Goal: Task Accomplishment & Management: Manage account settings

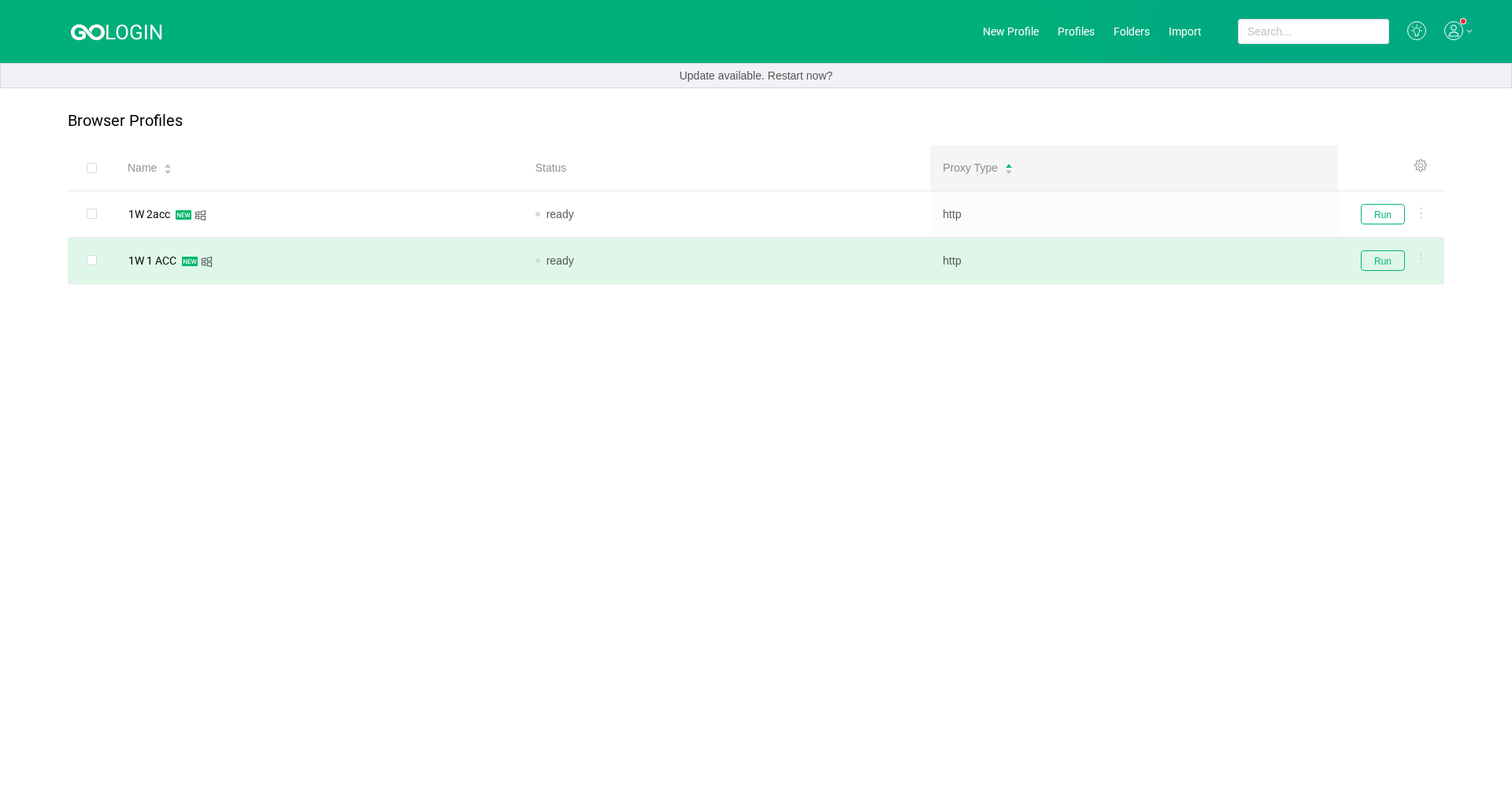
click at [537, 246] on td "ready" at bounding box center [727, 262] width 408 height 47
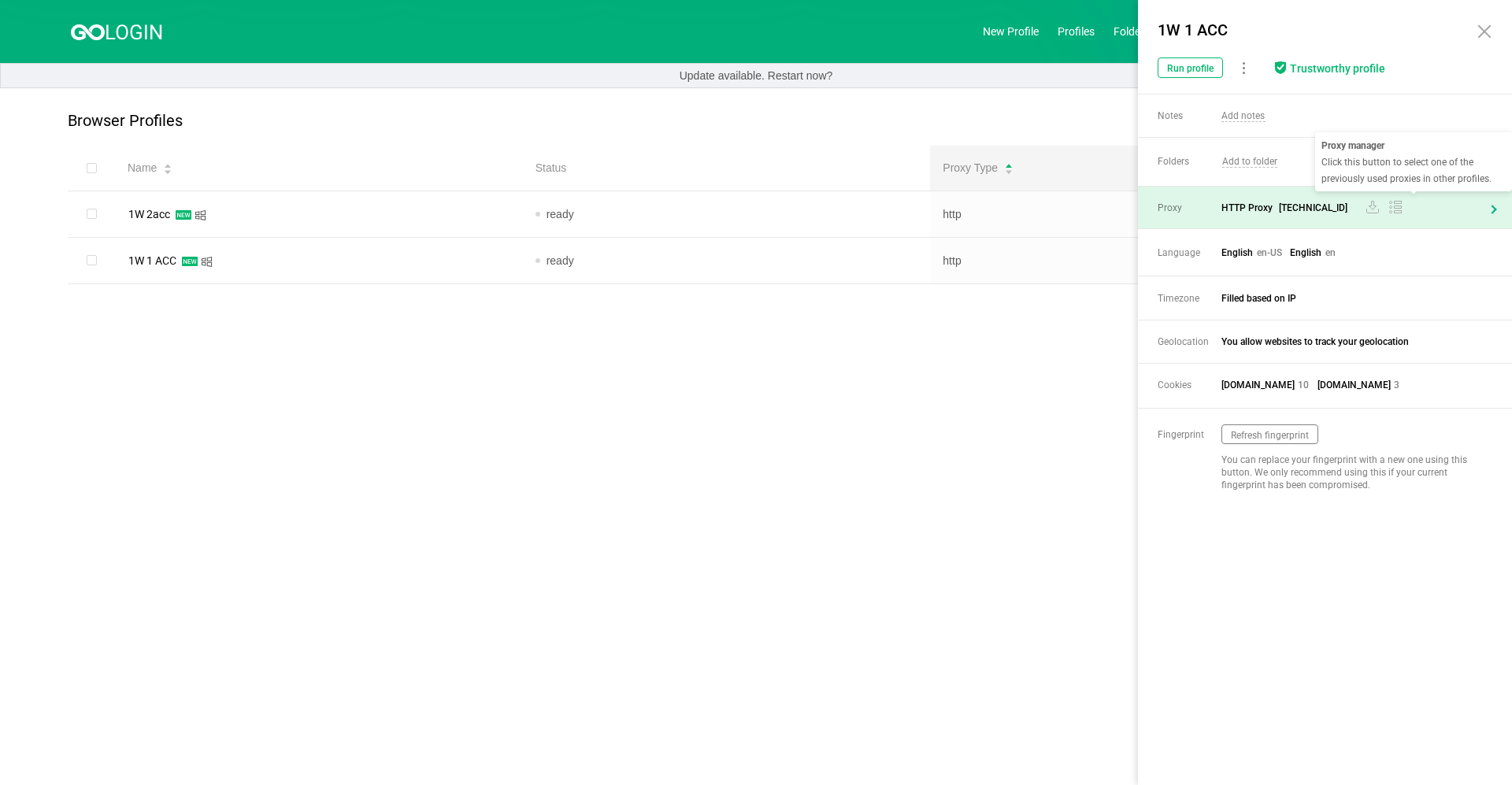
click at [793, 213] on div at bounding box center [1374, 208] width 55 height 16
click at [793, 217] on div "Proxy HTTP Proxy [TECHNICAL_ID]" at bounding box center [1325, 207] width 374 height 42
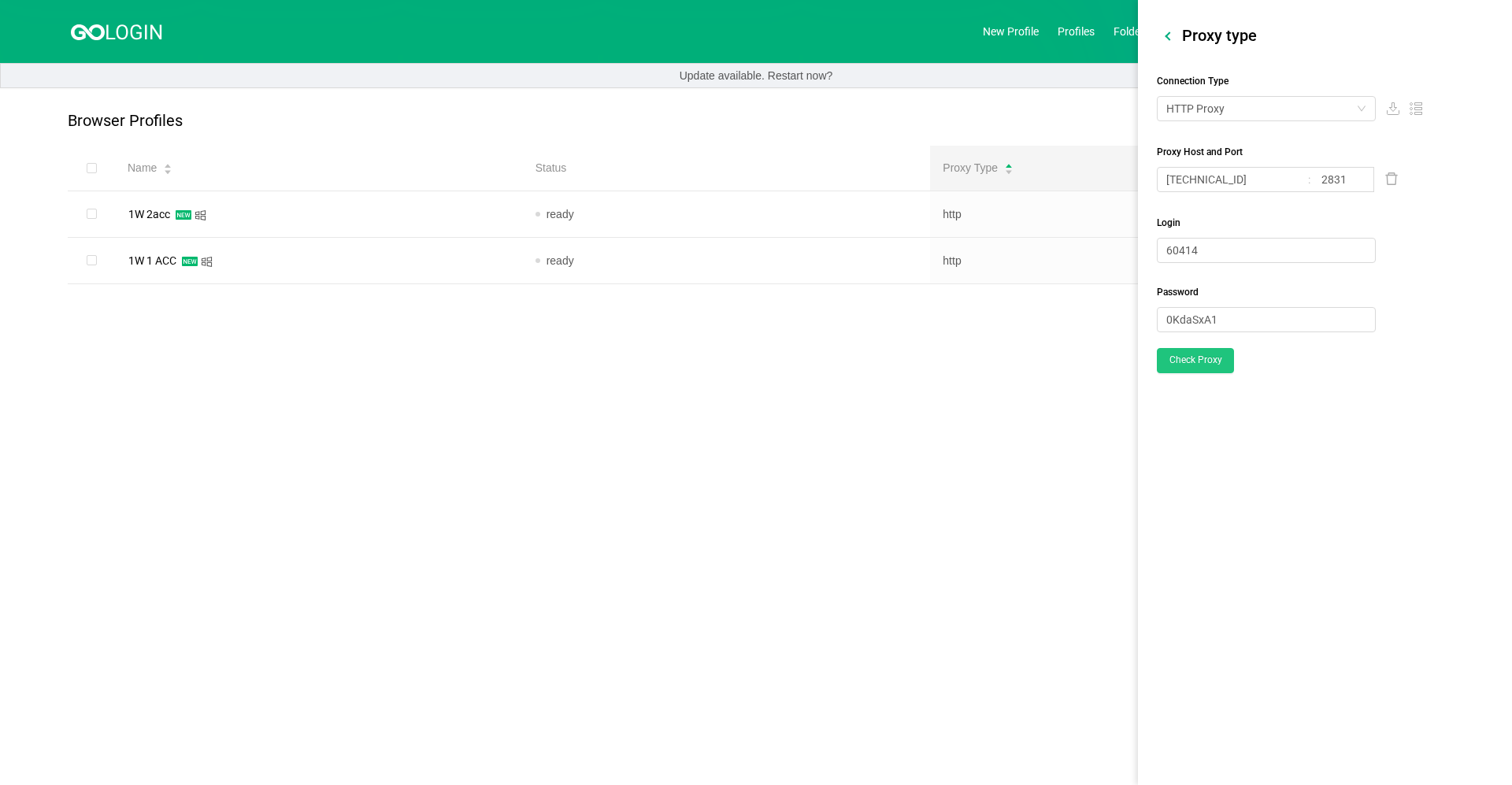
click at [793, 366] on button "Check Proxy" at bounding box center [1195, 360] width 77 height 25
click at [639, 496] on main "Browser Profiles Share Profiles Add to Folder Clone New Fingerprint Export Prox…" at bounding box center [756, 437] width 1512 height 697
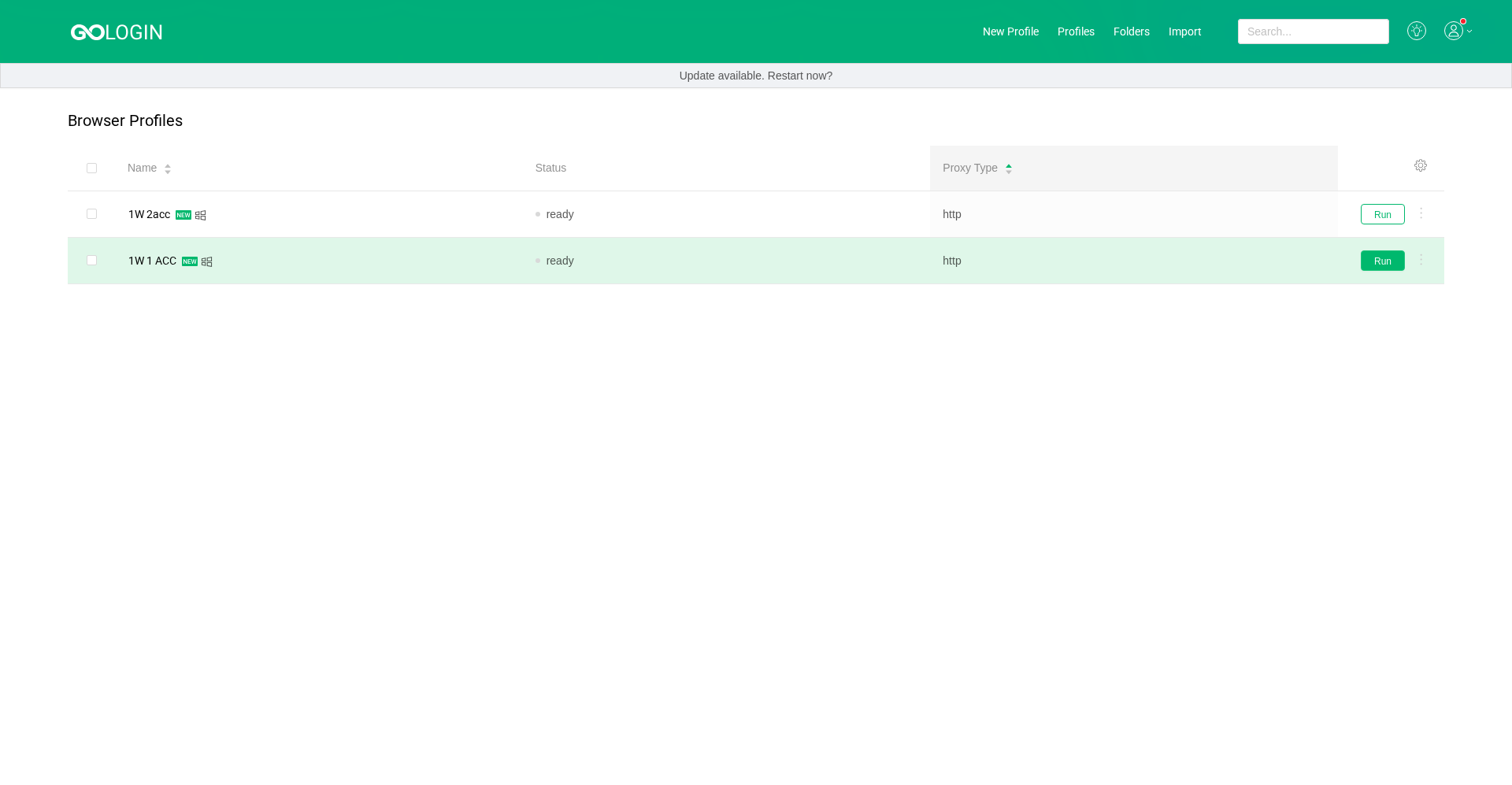
click at [793, 252] on button "Run" at bounding box center [1383, 261] width 44 height 21
click at [793, 29] on link "New Profile" at bounding box center [1010, 31] width 56 height 13
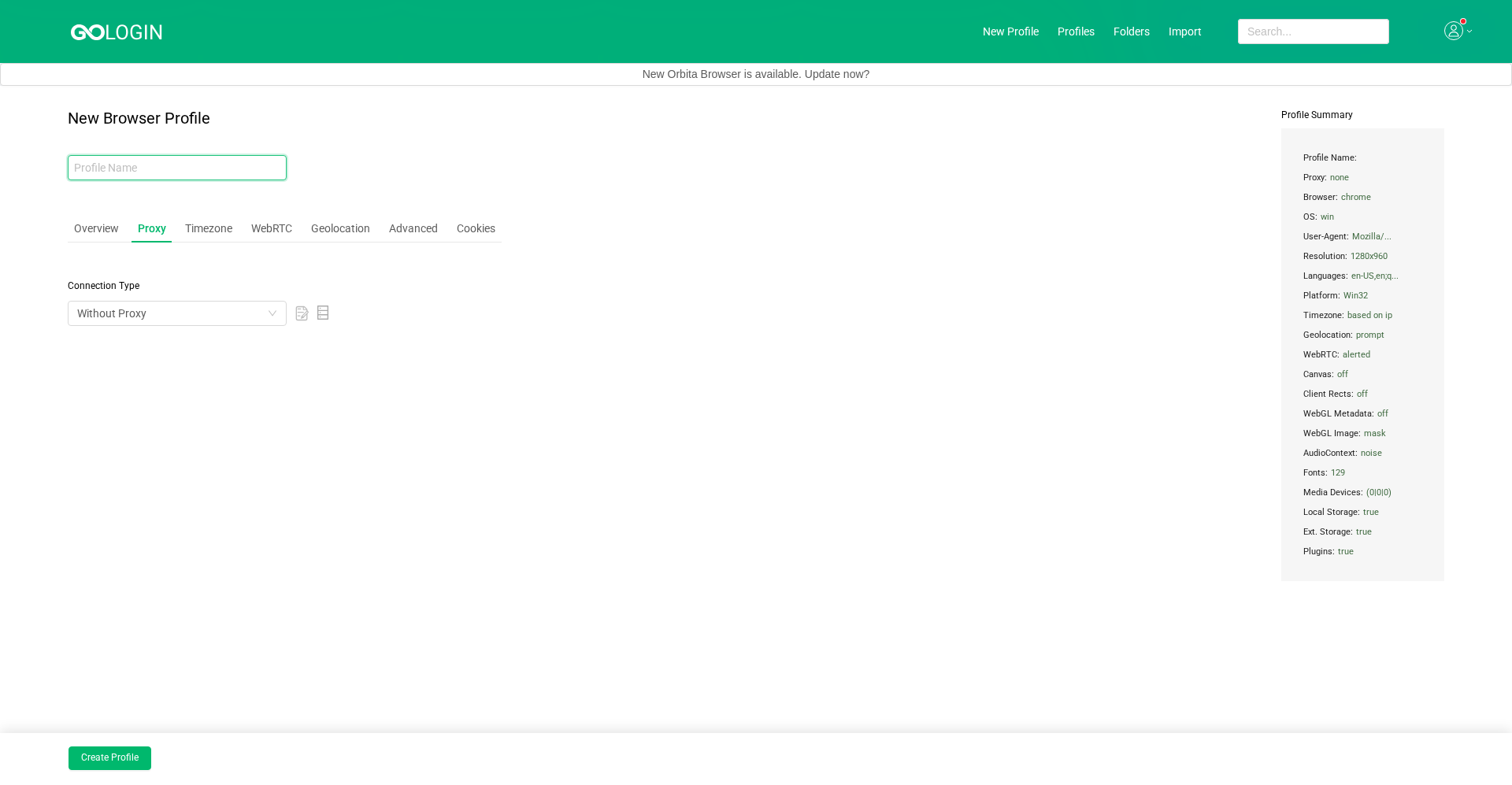
click at [135, 165] on input "text" at bounding box center [177, 167] width 219 height 25
click at [135, 167] on input "text" at bounding box center [177, 167] width 219 height 25
type input "3"
click at [63, 36] on header "New Profile Profiles Folders Import" at bounding box center [756, 31] width 1512 height 63
click at [94, 36] on icon at bounding box center [117, 30] width 93 height 20
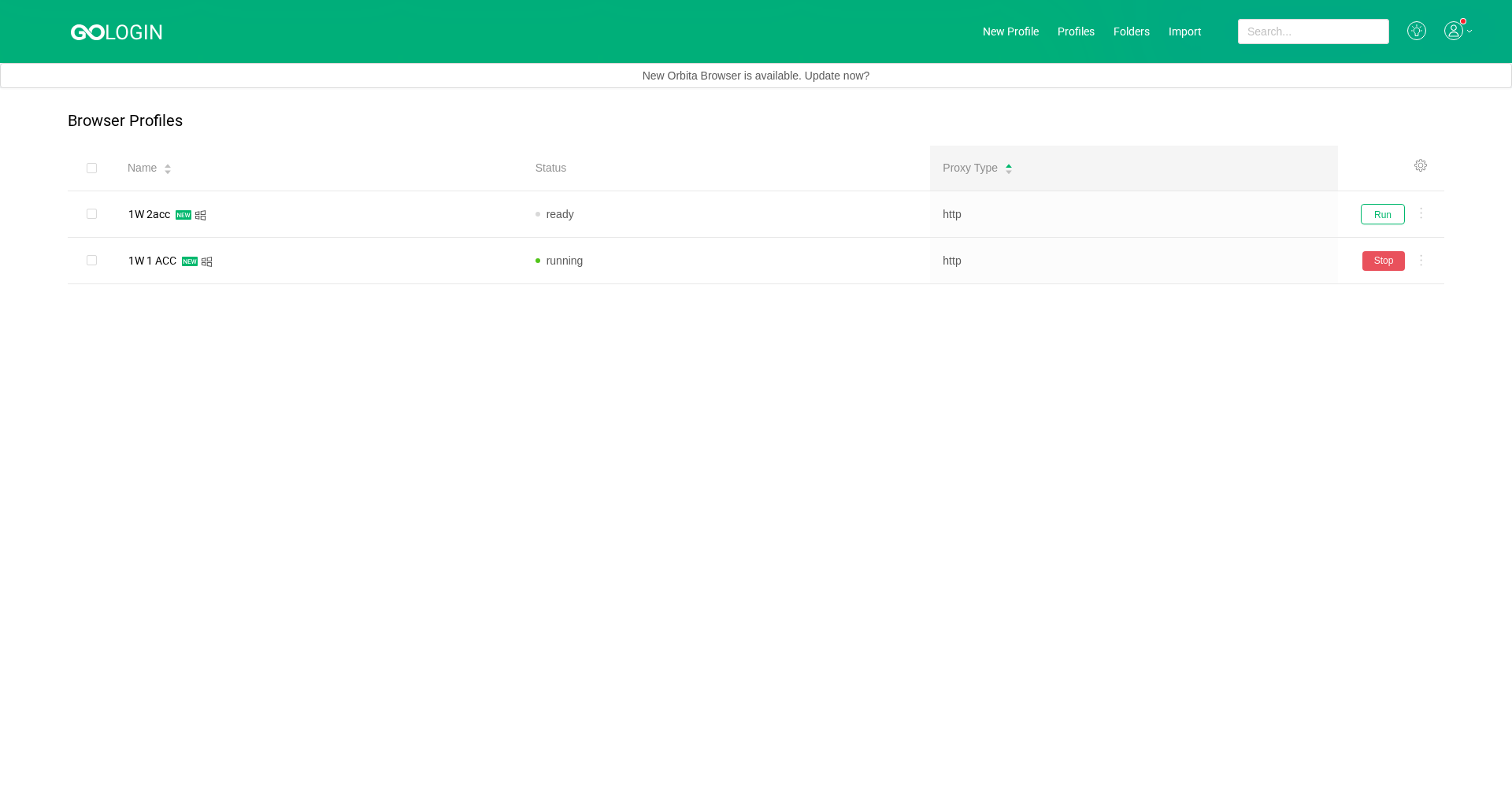
click at [793, 22] on header "New Profile Profiles Folders Import" at bounding box center [756, 31] width 1512 height 63
click at [793, 23] on header "New Profile Profiles Folders Import" at bounding box center [756, 31] width 1512 height 63
click at [793, 32] on link "New Profile" at bounding box center [1010, 31] width 56 height 13
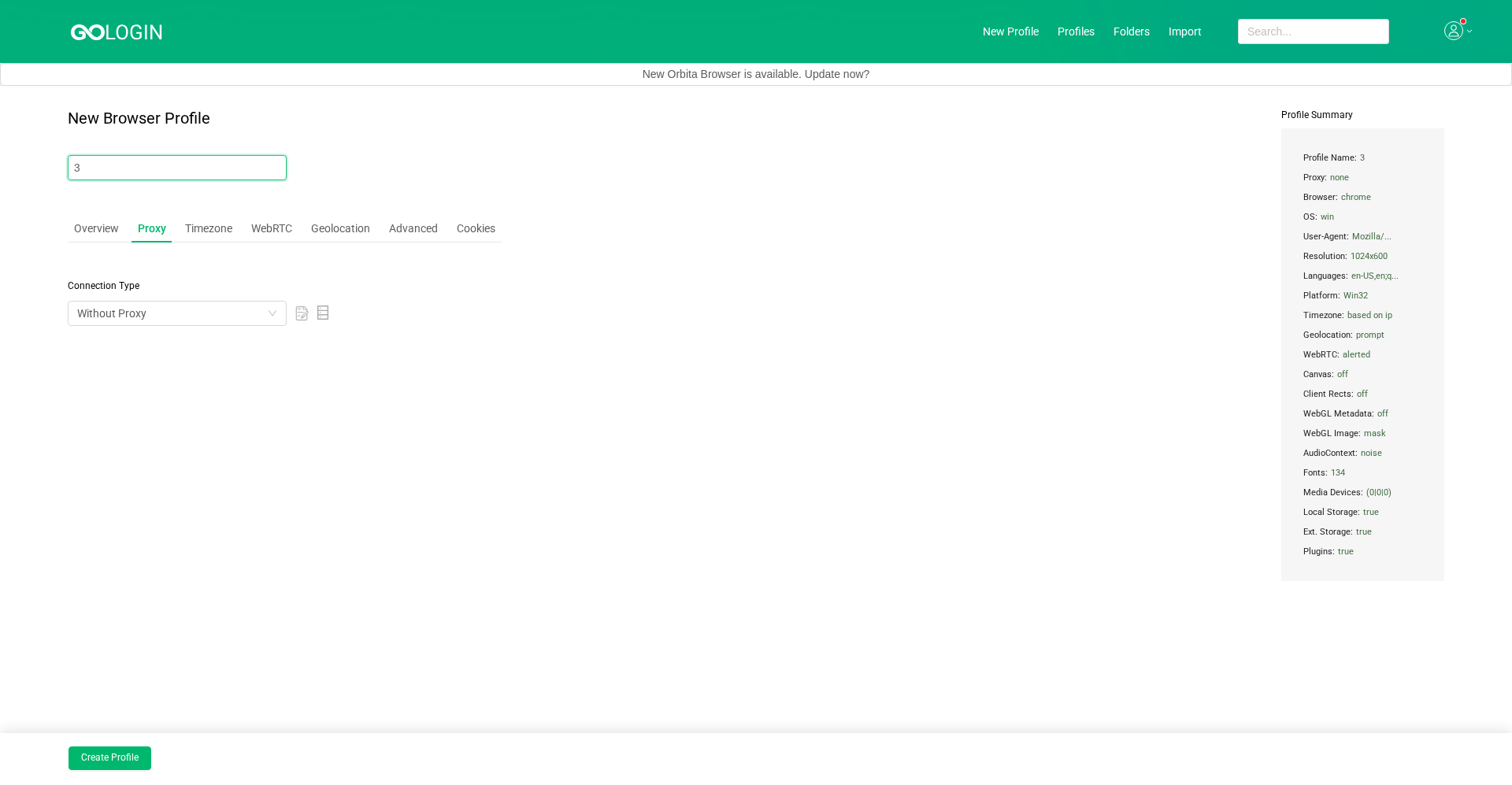
click at [135, 178] on input "3" at bounding box center [177, 167] width 219 height 25
type input "1W 3ACC"
click at [134, 325] on div "Without Proxy" at bounding box center [112, 313] width 69 height 23
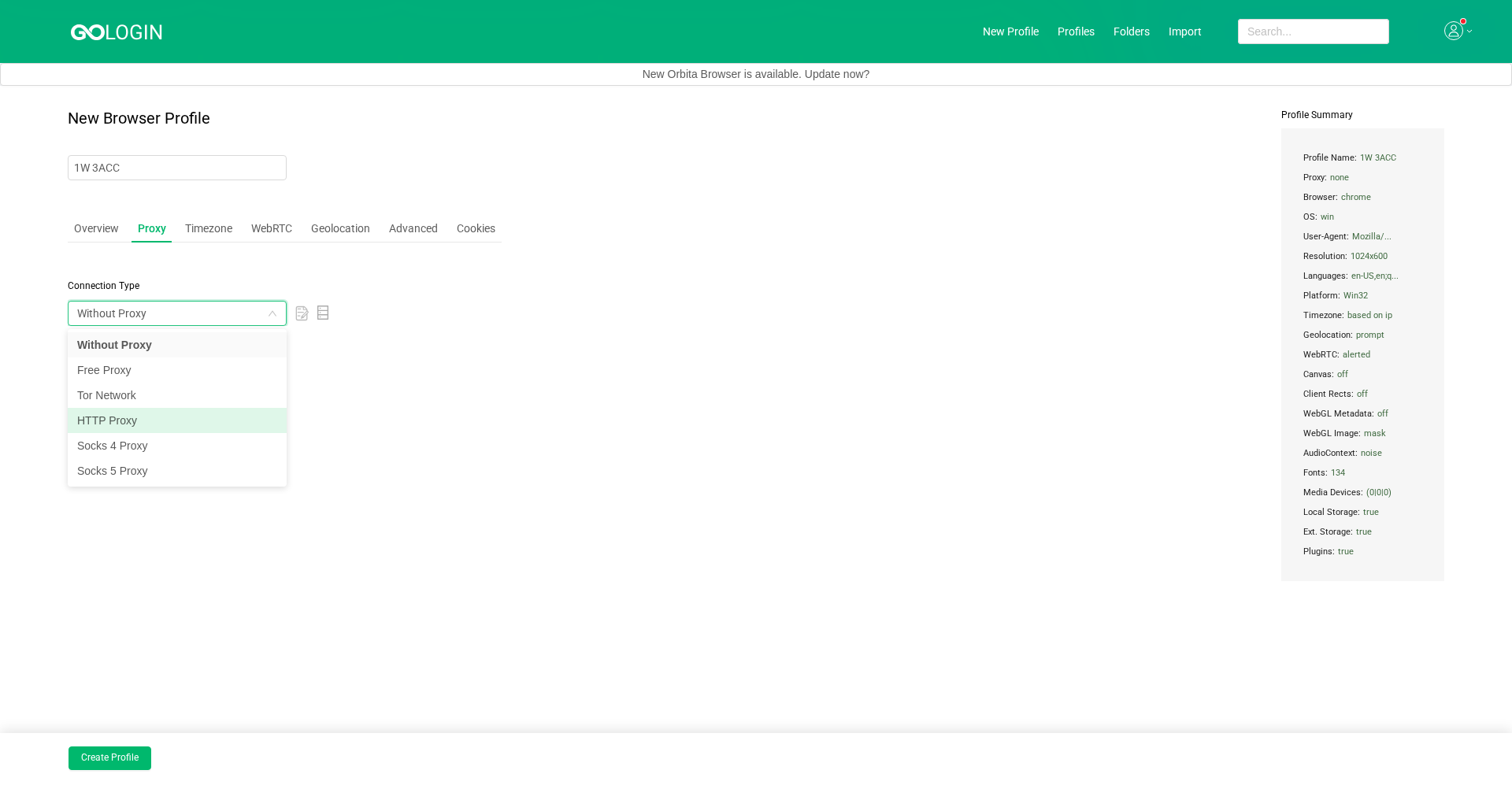
click at [155, 426] on li "HTTP Proxy" at bounding box center [177, 420] width 219 height 25
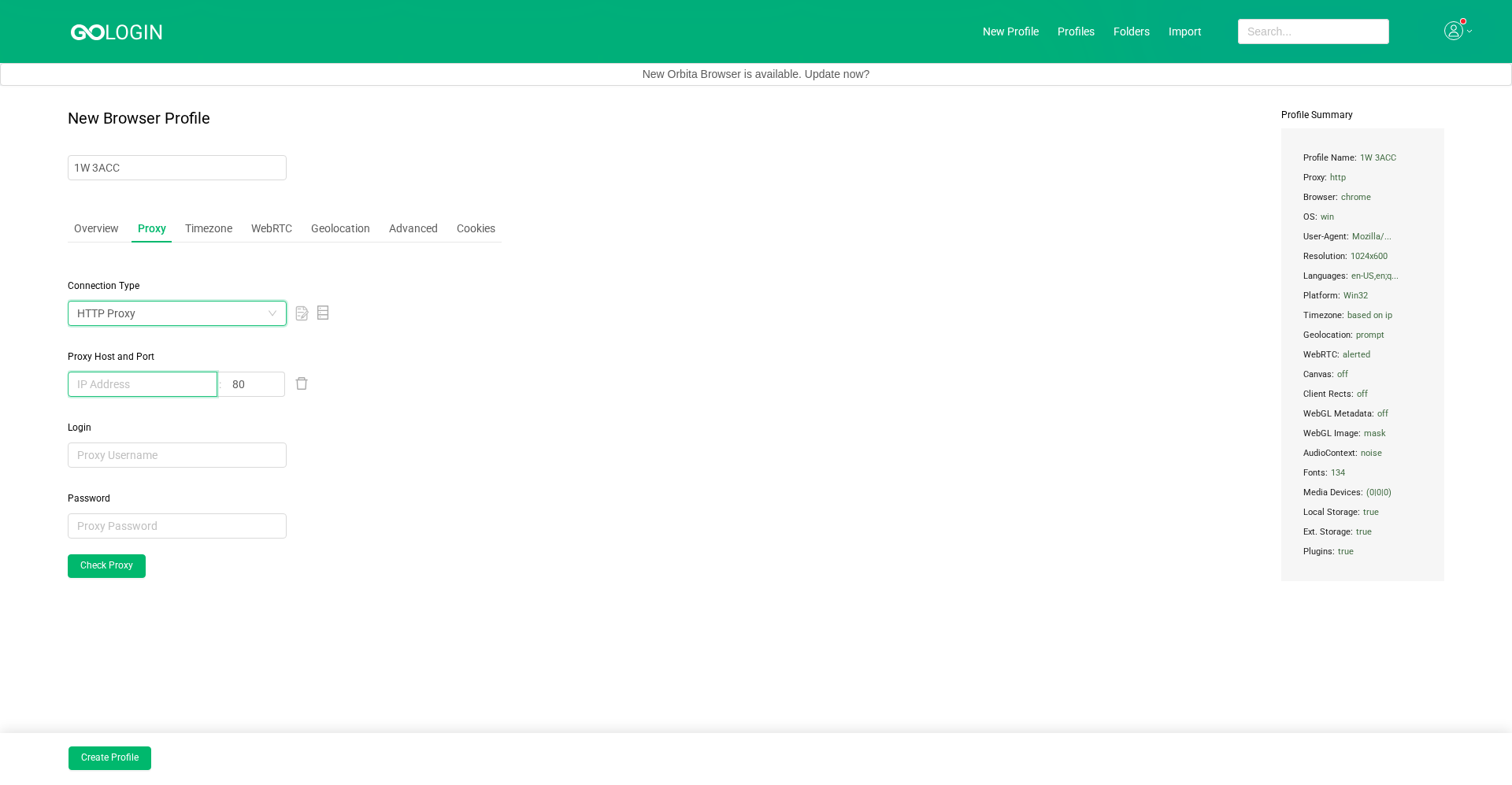
click at [159, 388] on input "text" at bounding box center [142, 384] width 150 height 25
click at [581, 557] on div "New Browser Profile 1W 3ACC Overview Proxy Timezone WebRTC Geolocation Advanced…" at bounding box center [756, 376] width 1377 height 535
click at [110, 22] on icon at bounding box center [117, 30] width 93 height 20
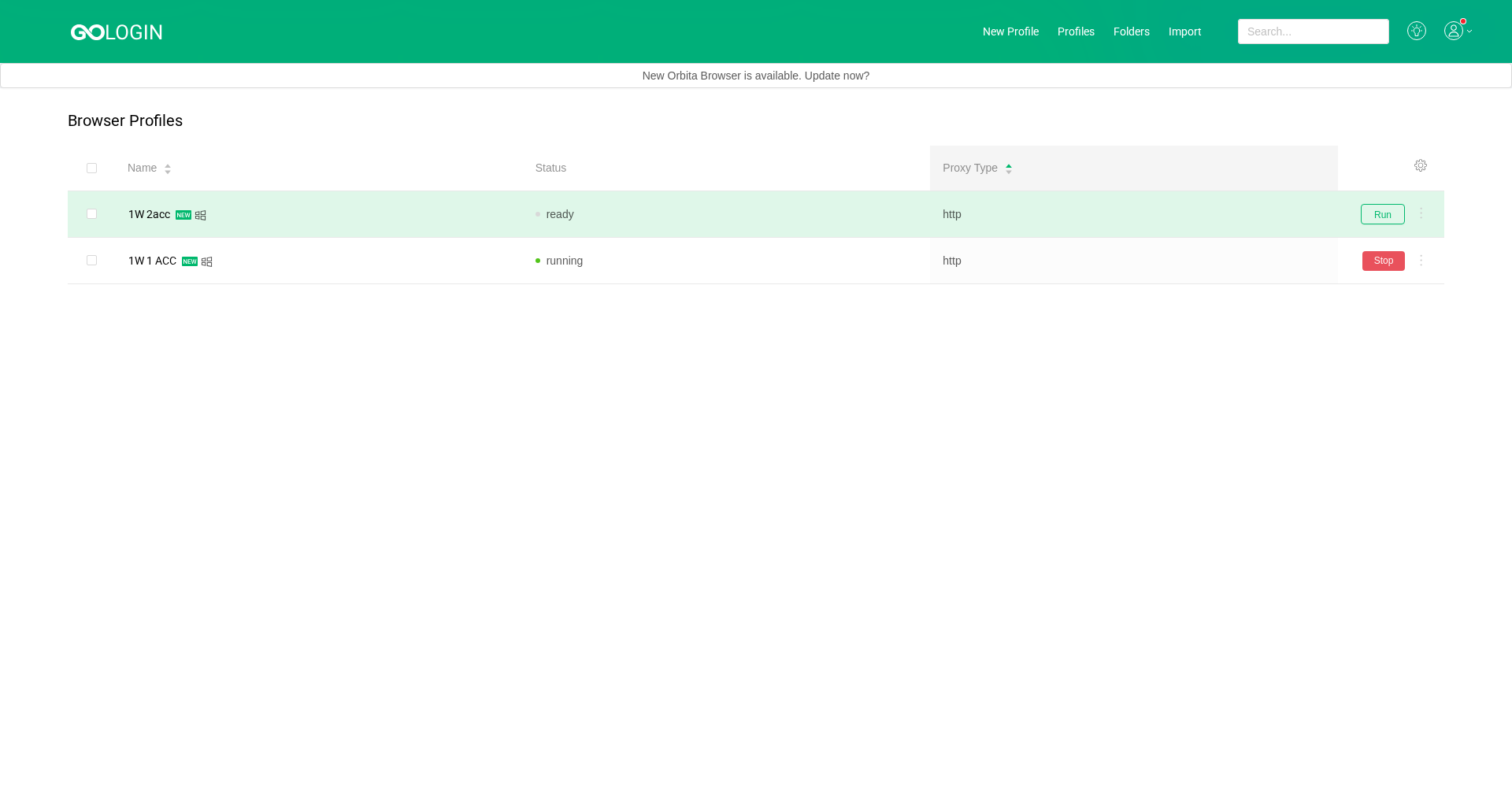
click at [744, 193] on td "ready" at bounding box center [727, 215] width 408 height 47
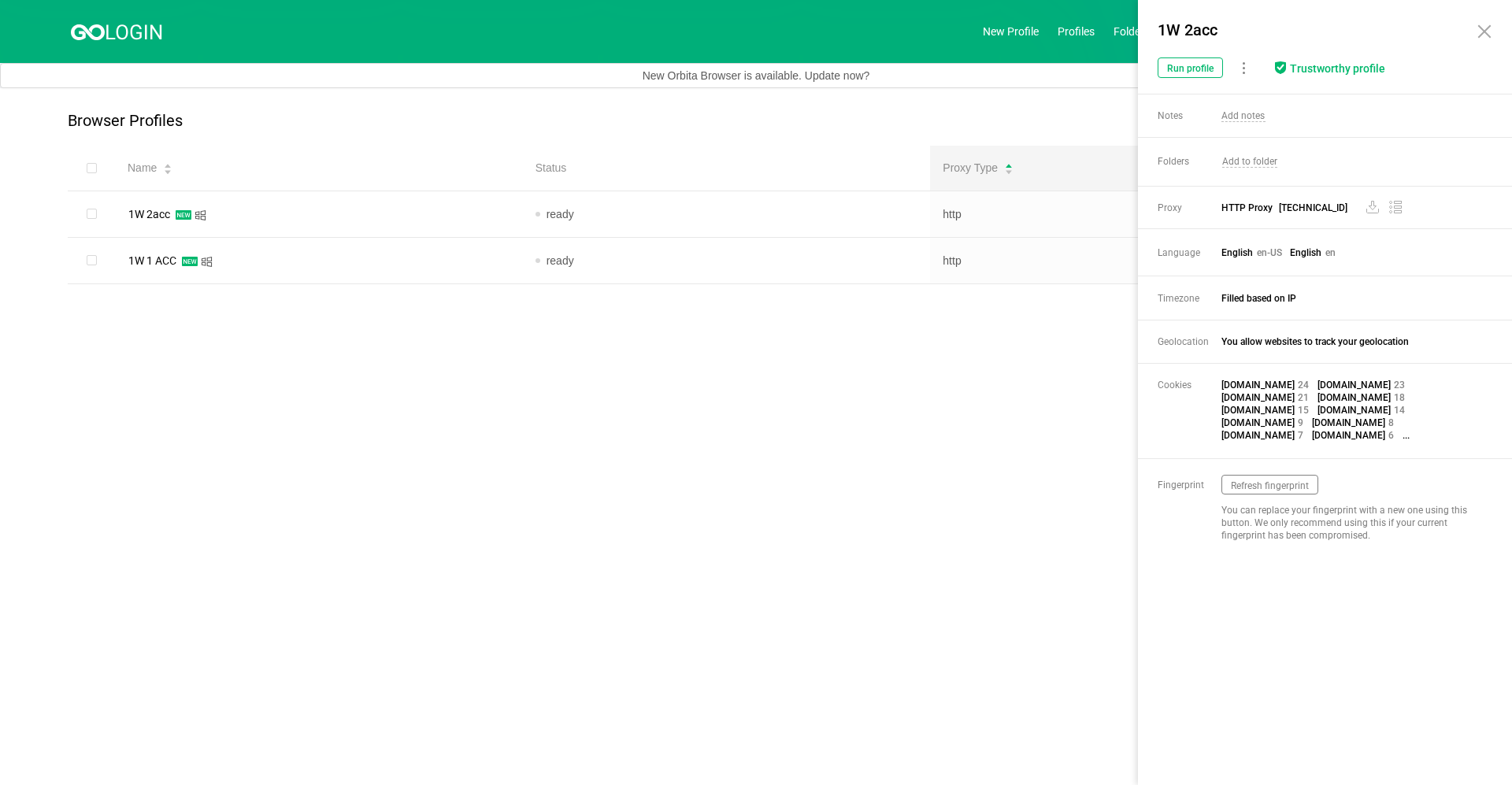
click at [793, 384] on main "Browser Profiles Share Profiles Add to Folder Clone New Fingerprint Export Prox…" at bounding box center [756, 437] width 1512 height 697
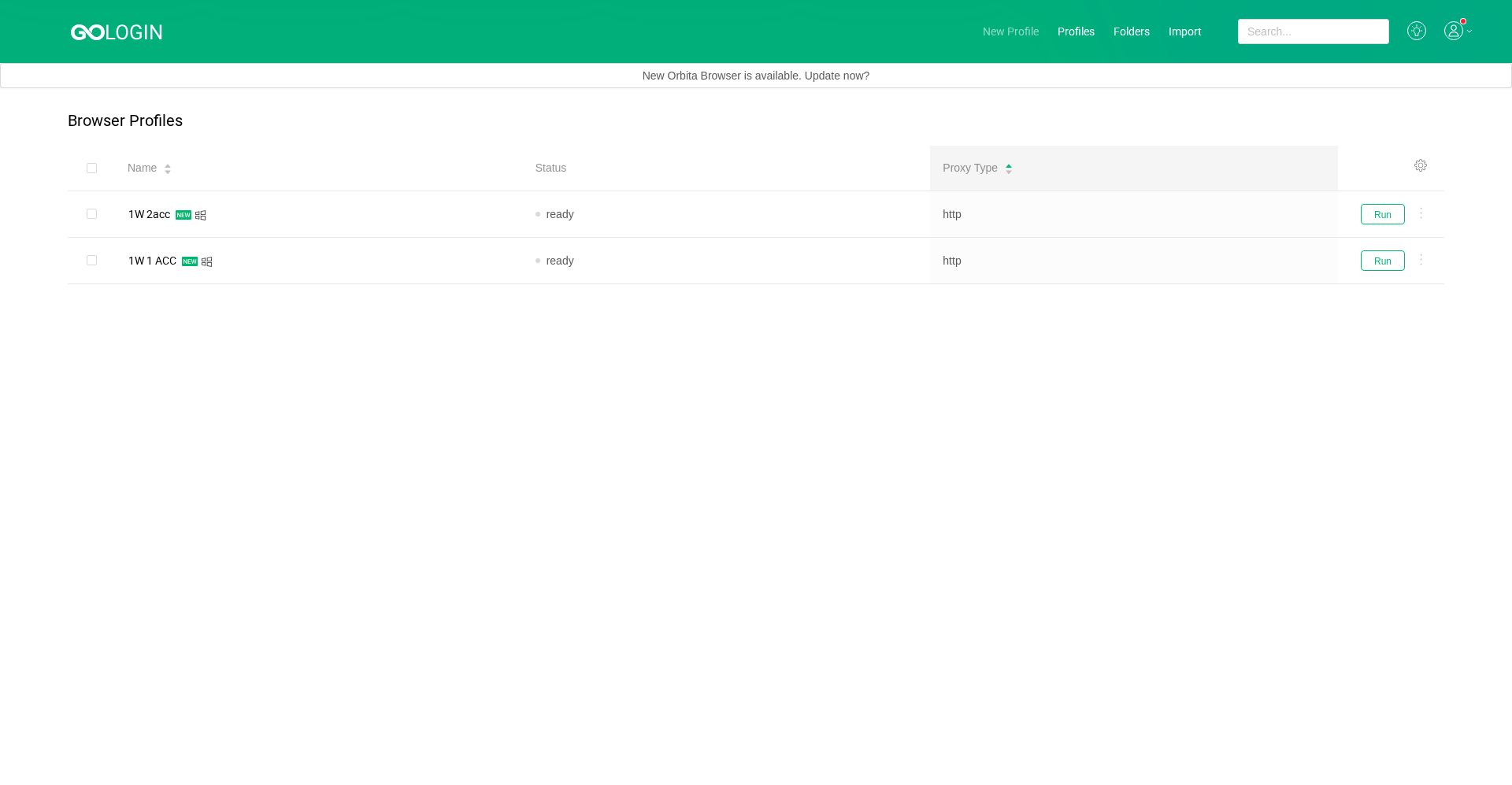
click at [793, 32] on link "New Profile" at bounding box center [1010, 31] width 56 height 13
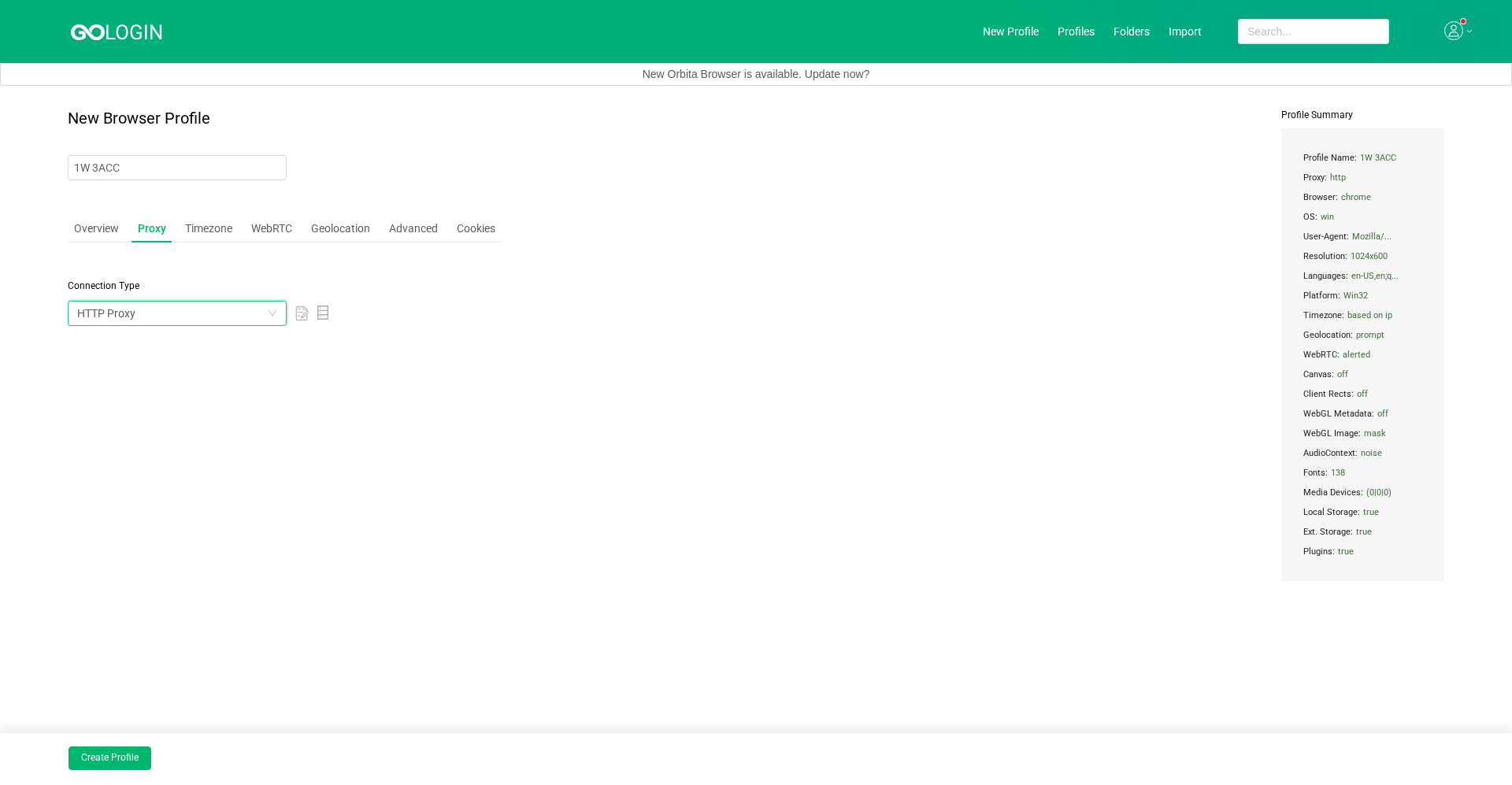
click at [190, 315] on div "HTTP Proxy" at bounding box center [172, 313] width 190 height 23
click at [185, 418] on li "HTTP Proxy" at bounding box center [177, 420] width 219 height 25
click at [101, 219] on div "Overview" at bounding box center [96, 229] width 57 height 29
click at [147, 229] on div "Proxy" at bounding box center [153, 229] width 41 height 29
click at [166, 313] on div "HTTP Proxy" at bounding box center [172, 313] width 190 height 23
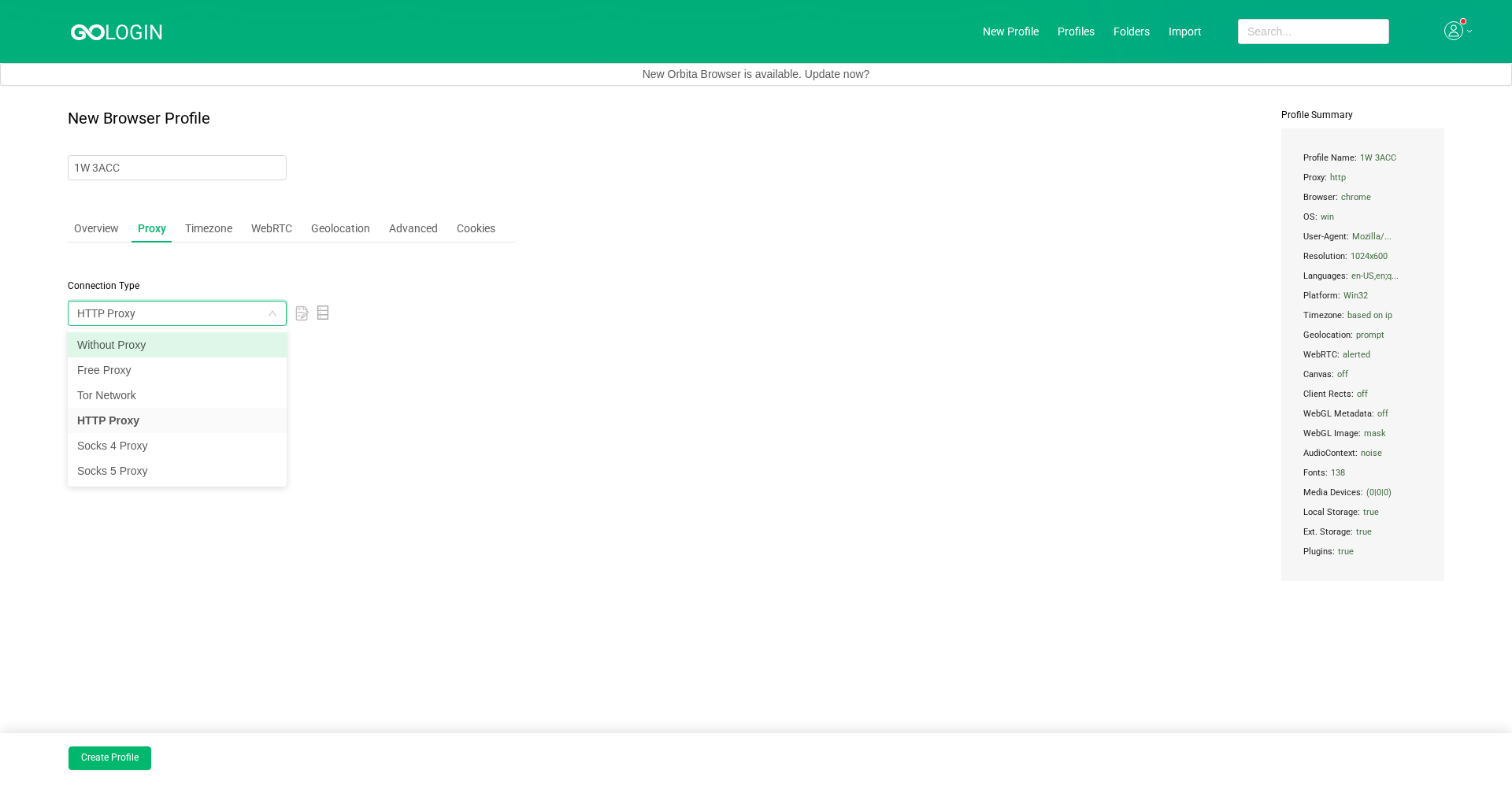
click at [178, 343] on li "Without Proxy" at bounding box center [177, 345] width 219 height 25
click at [159, 316] on div "Without Proxy" at bounding box center [172, 313] width 190 height 23
click at [179, 412] on li "HTTP Proxy" at bounding box center [177, 420] width 219 height 25
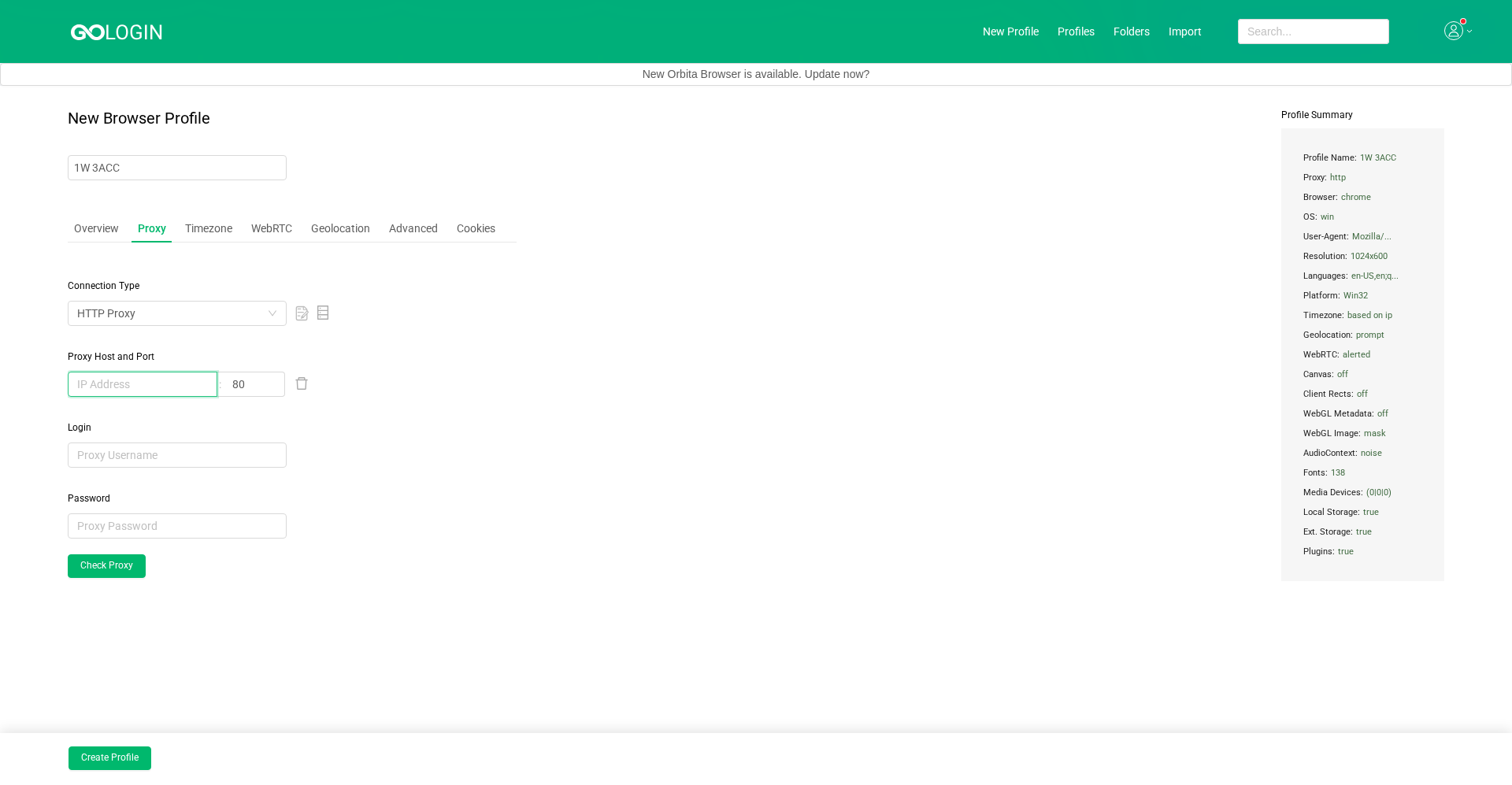
click at [159, 378] on input "text" at bounding box center [142, 384] width 150 height 25
paste input "[TECHNICAL_ID]"
type input "[TECHNICAL_ID]"
click at [255, 383] on input "80" at bounding box center [254, 384] width 62 height 25
type input "8"
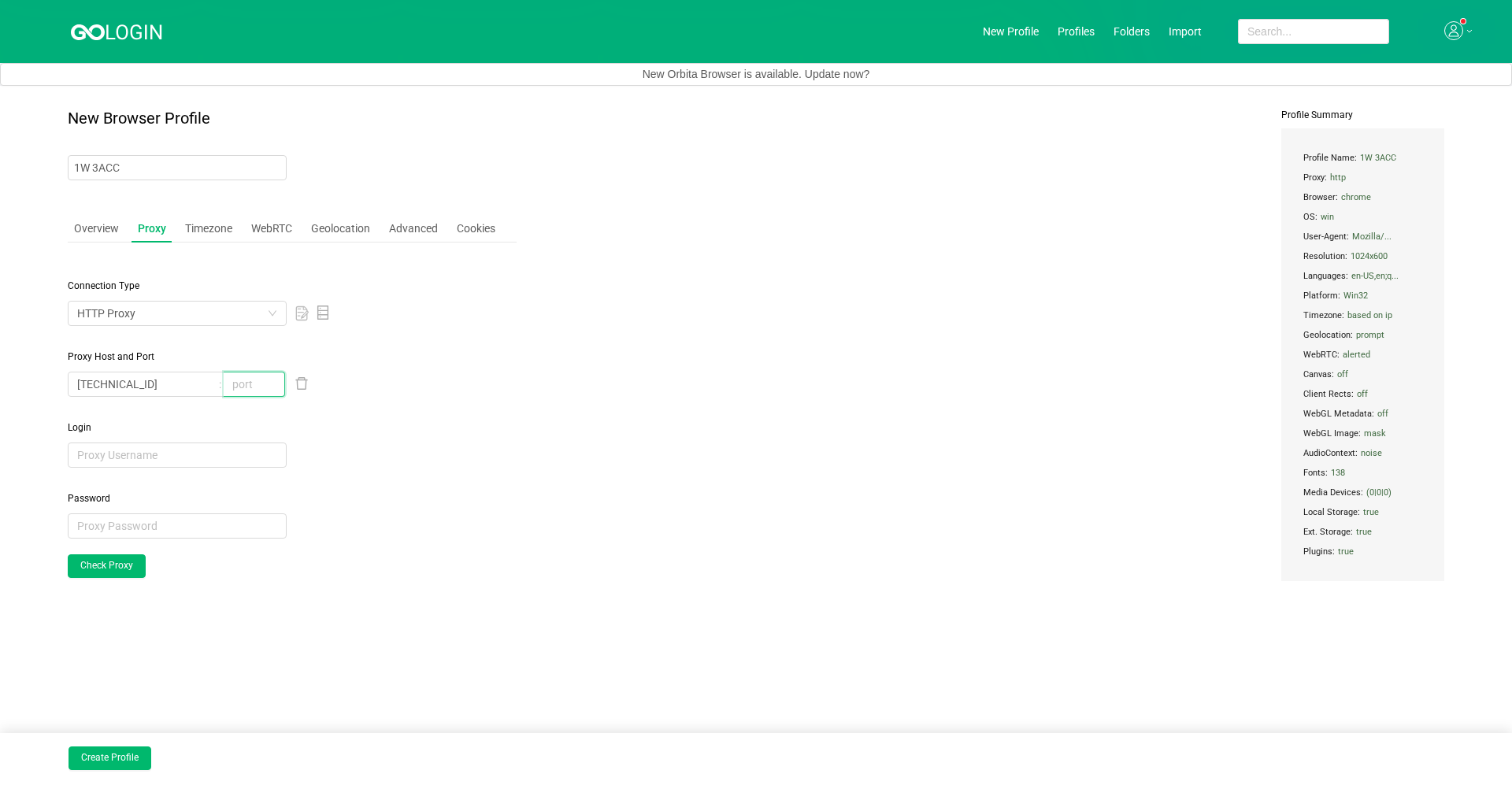
type input "ц"
type input "62428"
click at [308, 424] on span "Login" at bounding box center [292, 427] width 449 height 14
click at [209, 458] on input "text" at bounding box center [177, 455] width 219 height 25
paste input "3EDjKyzr"
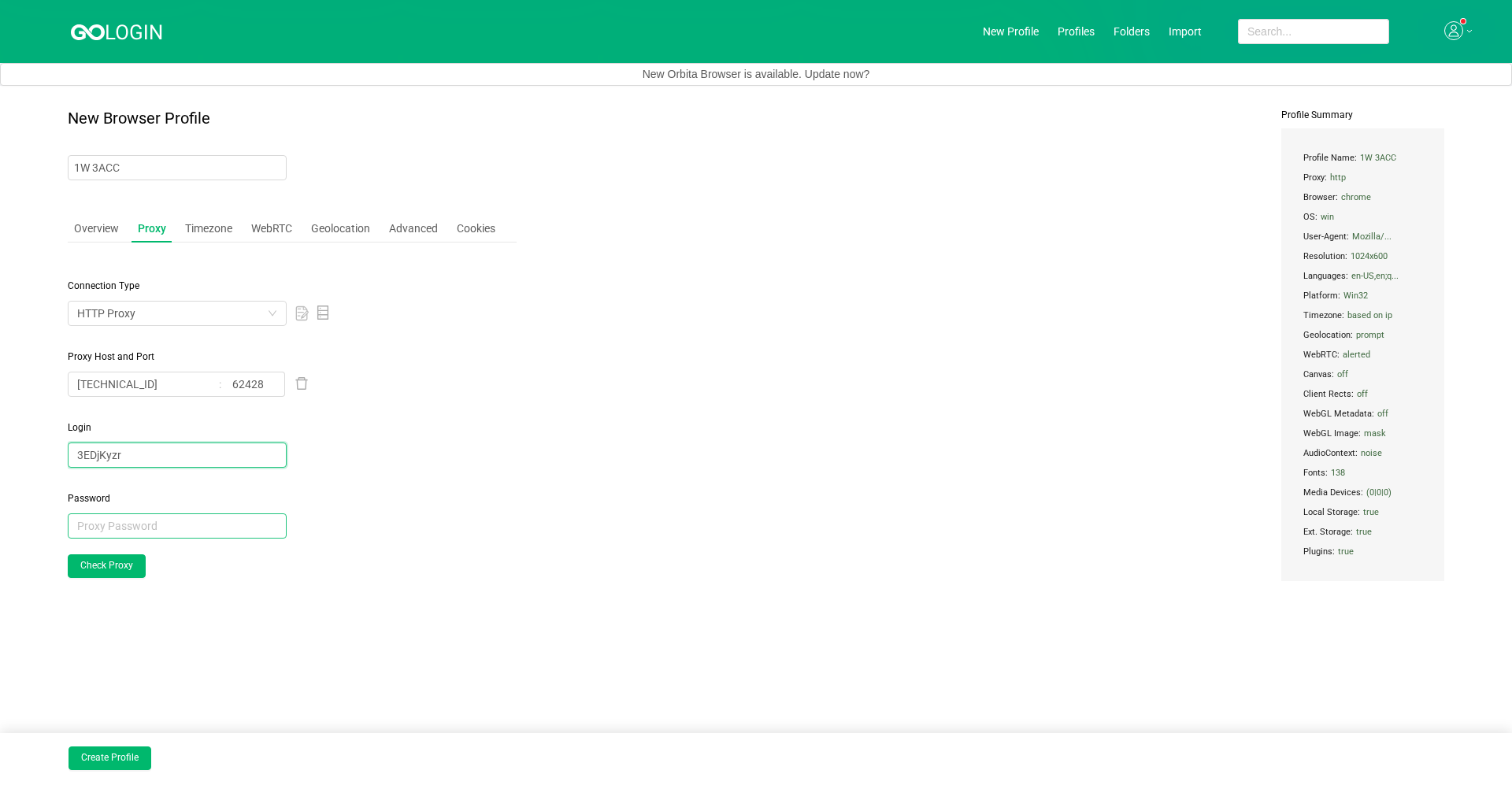
type input "3EDjKyzr"
click at [181, 522] on input "text" at bounding box center [177, 526] width 219 height 25
paste input "dZhhEJbL"
type input "dZhhEJbL"
click at [124, 558] on button "Check Proxy" at bounding box center [107, 566] width 78 height 23
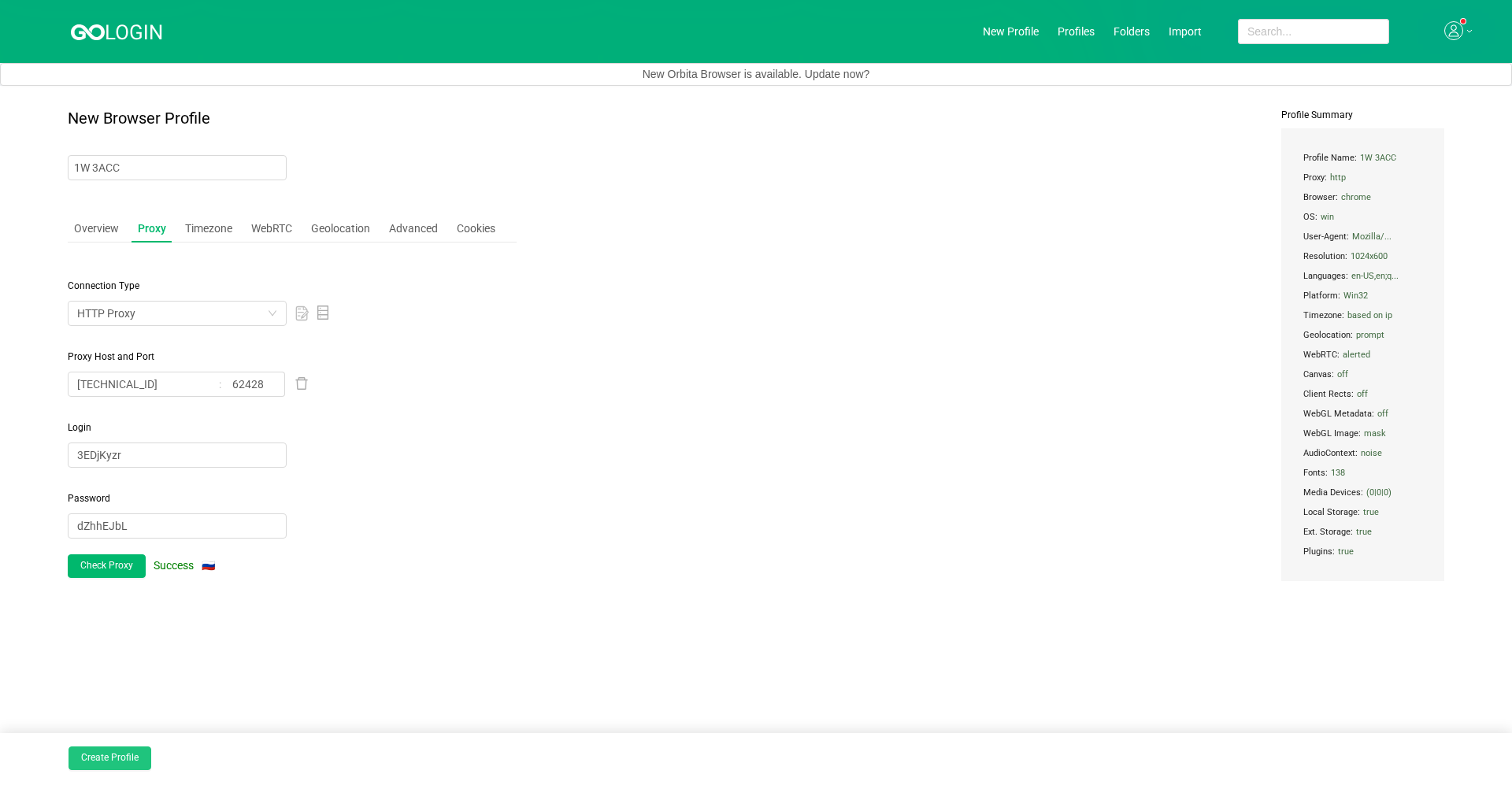
click at [122, 558] on button "Create Profile" at bounding box center [109, 758] width 82 height 23
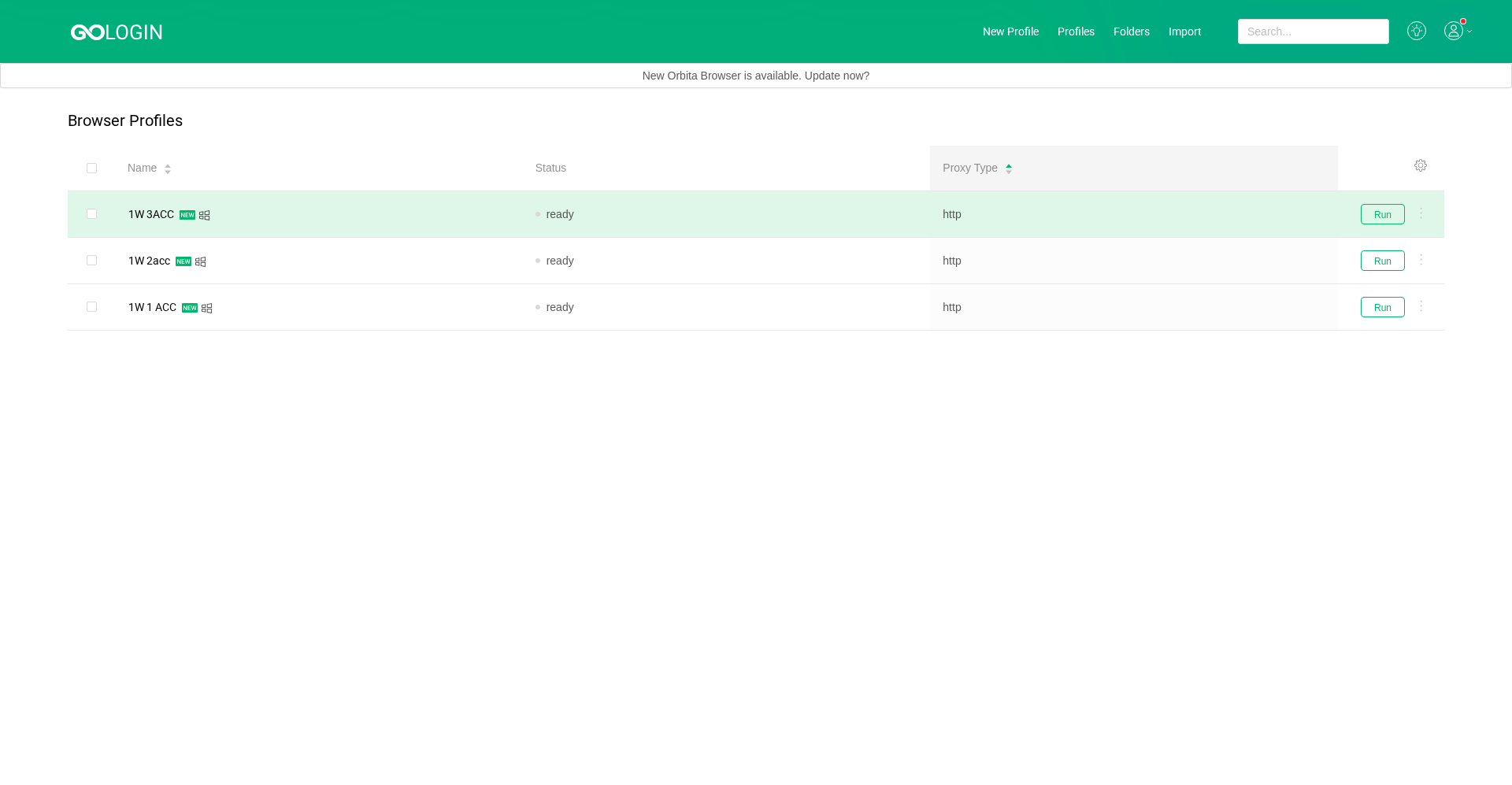
click at [793, 214] on td "http" at bounding box center [1134, 215] width 408 height 47
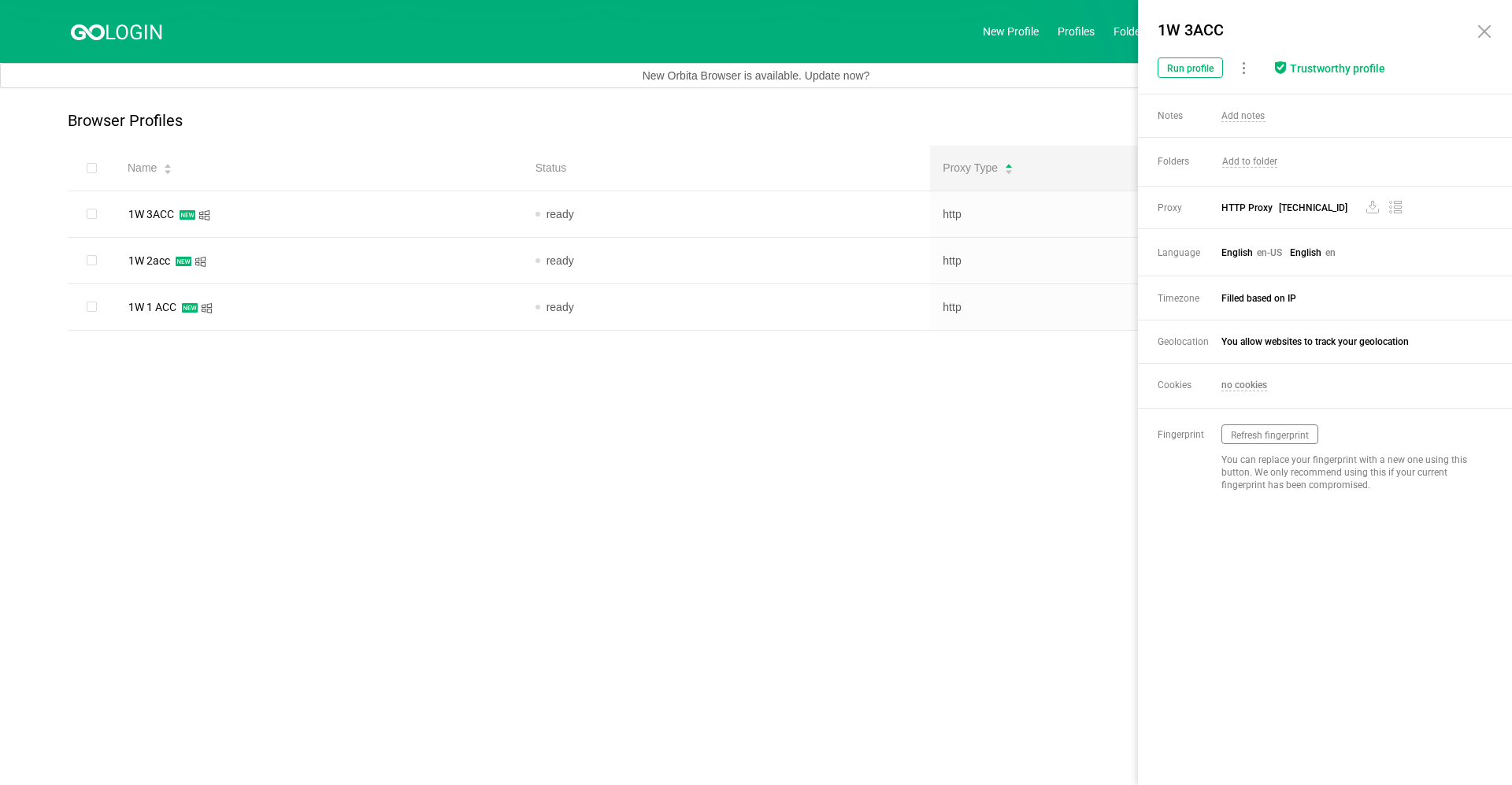
click at [793, 442] on main "Browser Profiles Share Profiles Add to Folder Clone New Fingerprint Export Prox…" at bounding box center [756, 437] width 1512 height 697
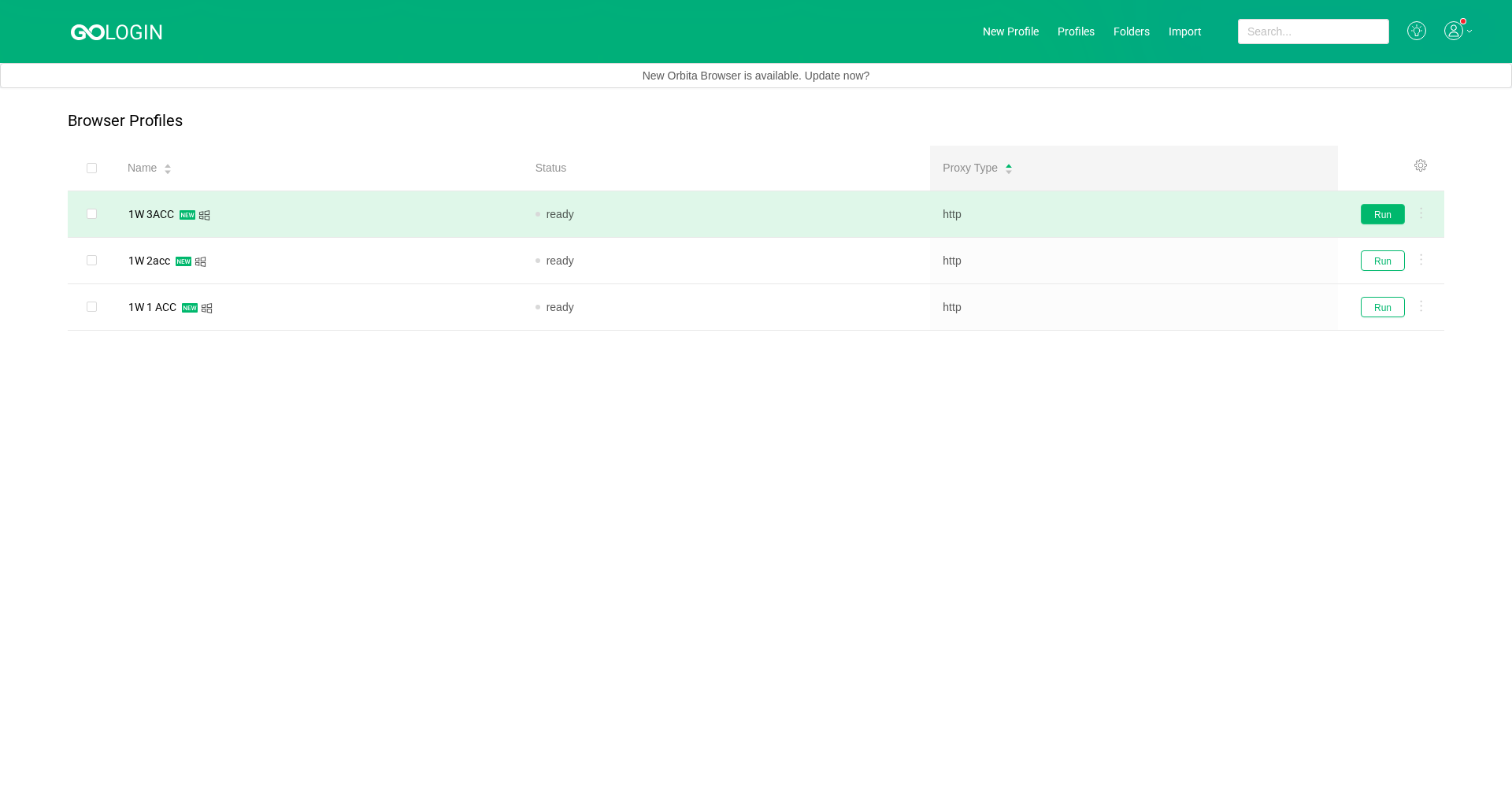
click at [793, 216] on button "Run" at bounding box center [1383, 214] width 44 height 21
click at [365, 235] on td "1W 3ACC" at bounding box center [319, 215] width 408 height 47
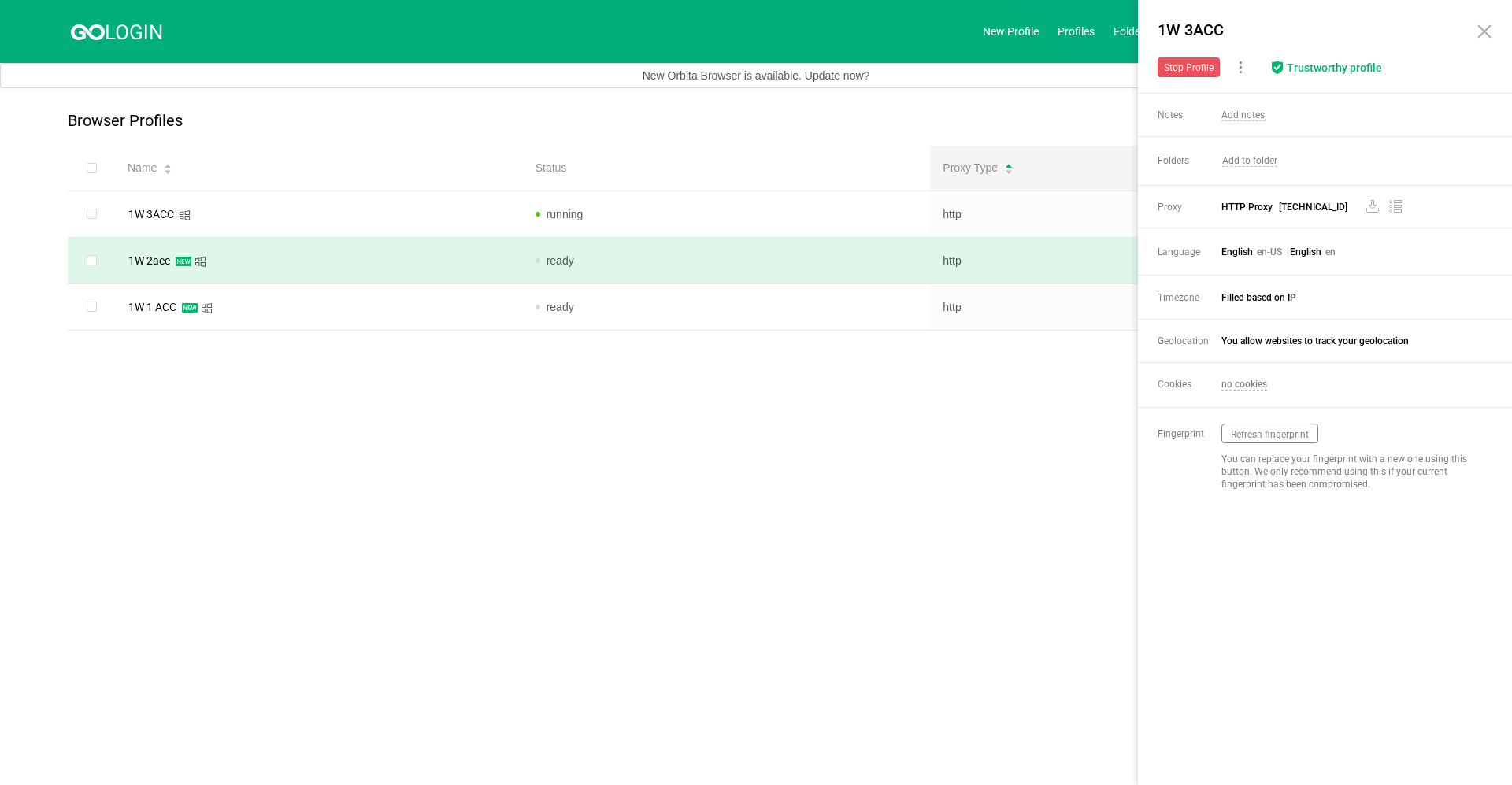
click at [371, 250] on div "1W 2acc" at bounding box center [319, 261] width 383 height 21
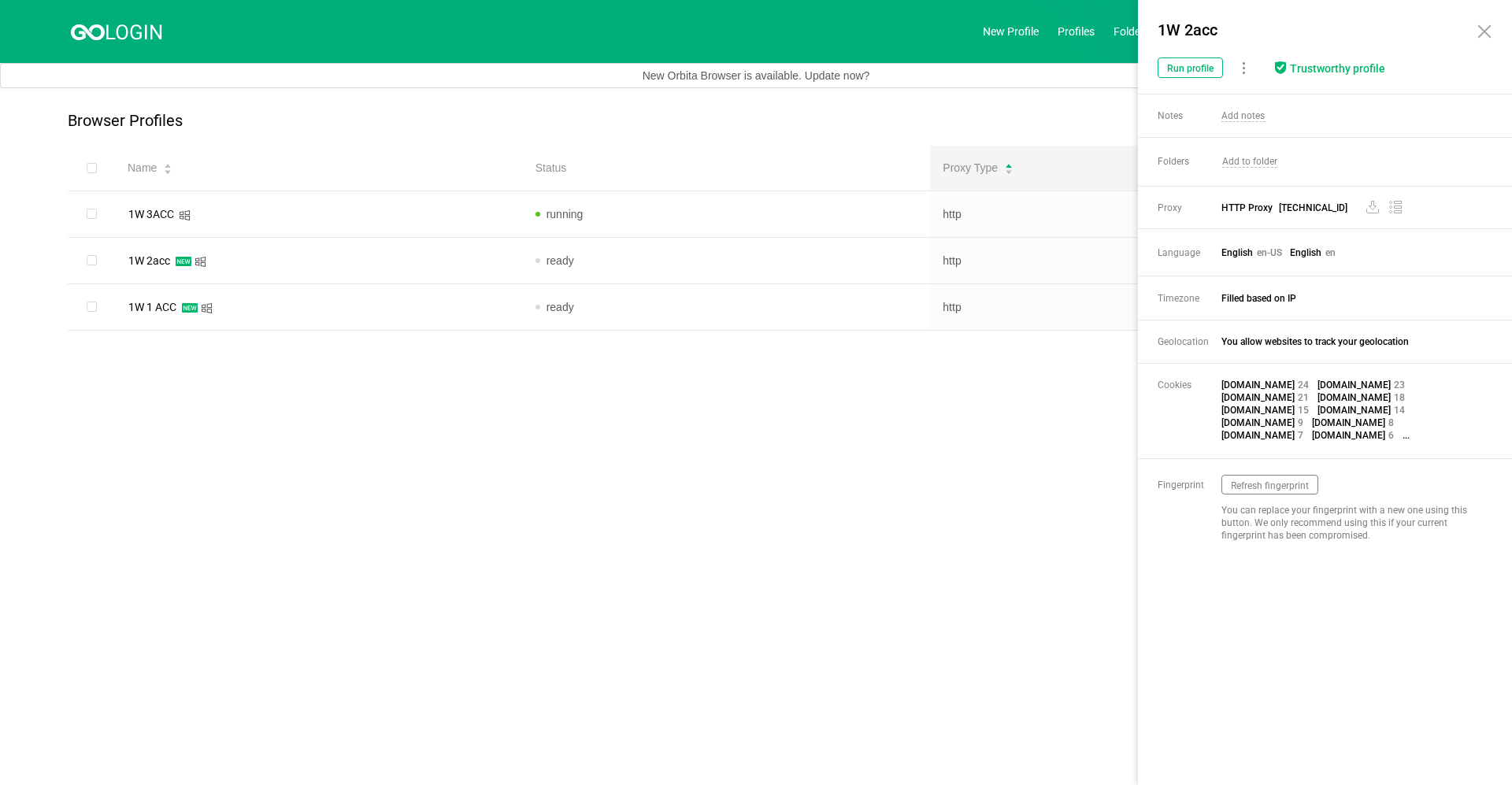
click at [485, 501] on main "Browser Profiles Share Profiles Add to Folder Clone New Fingerprint Export Prox…" at bounding box center [756, 437] width 1512 height 697
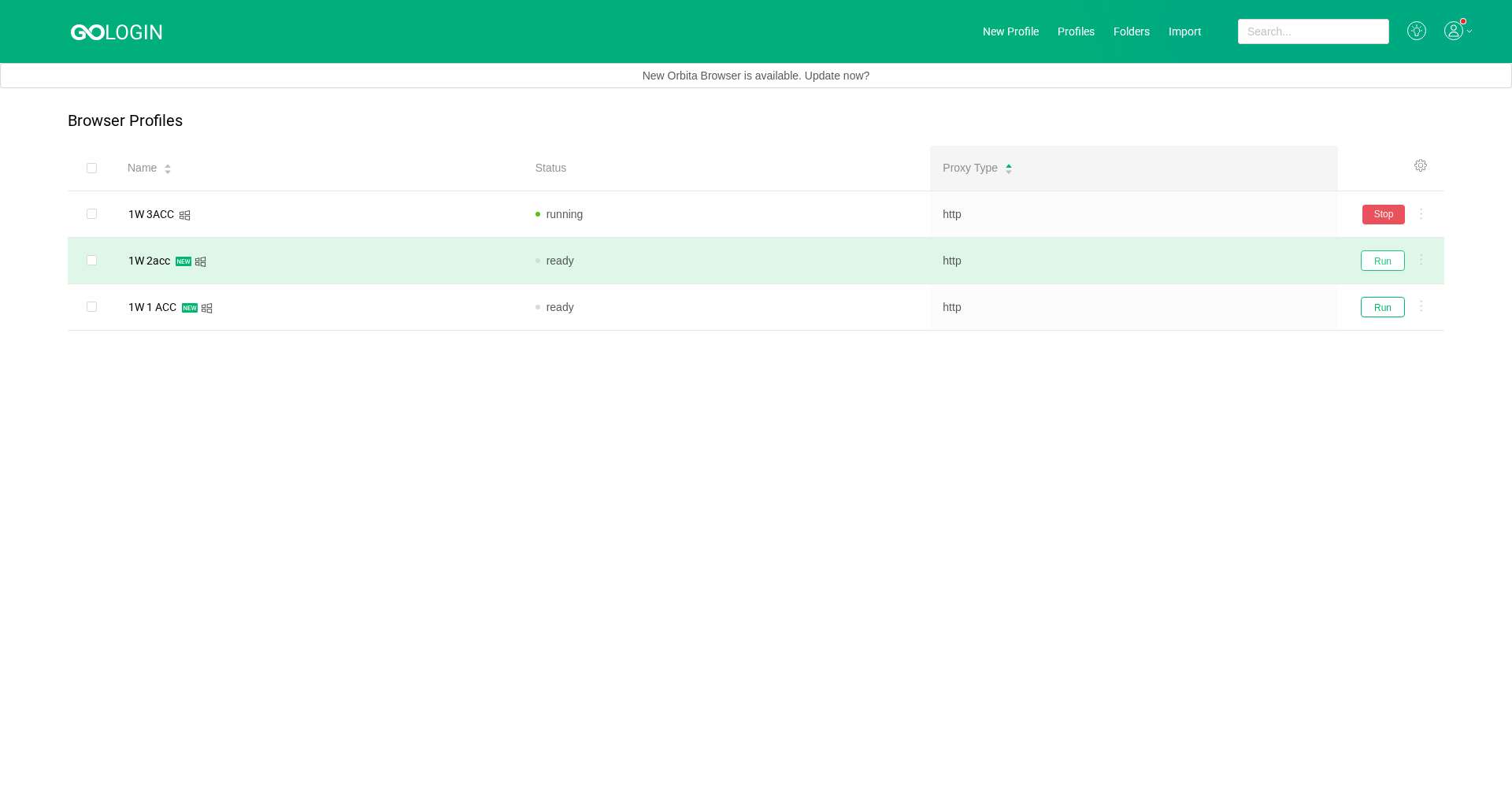
click at [793, 263] on button "Run" at bounding box center [1383, 261] width 44 height 21
